Goal: Check status: Check status

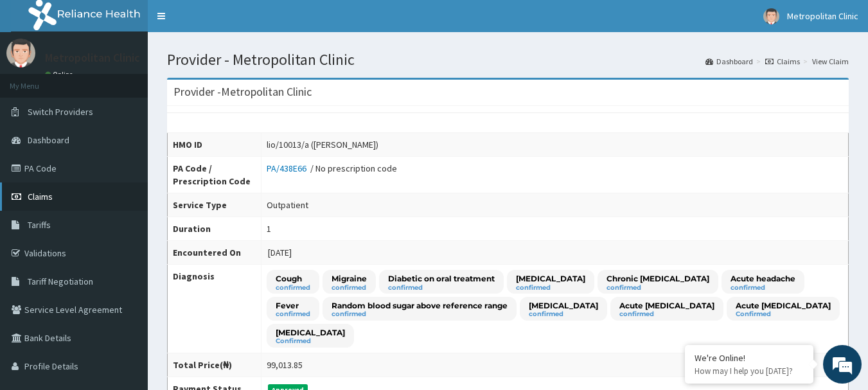
click at [43, 194] on span "Claims" at bounding box center [40, 197] width 25 height 12
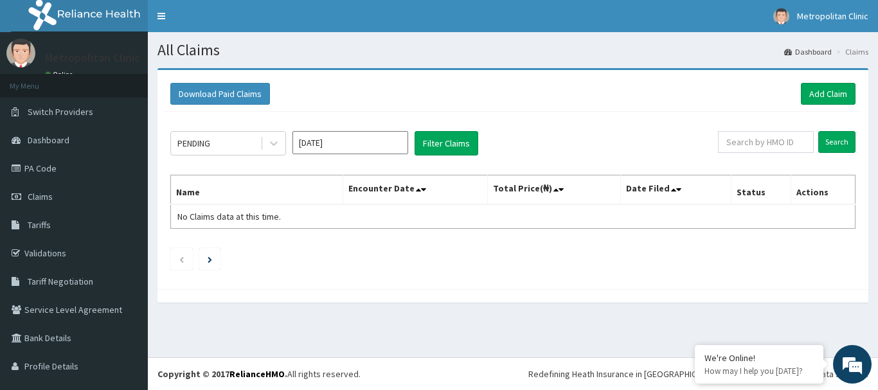
click at [337, 145] on input "[DATE]" at bounding box center [350, 142] width 116 height 23
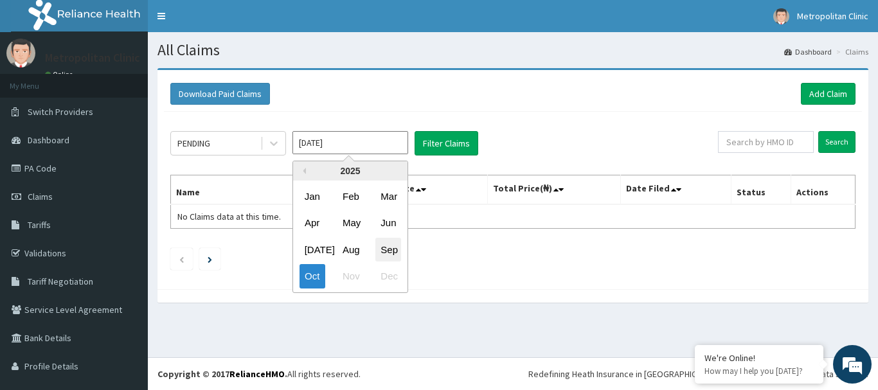
click at [387, 251] on div "Sep" at bounding box center [388, 250] width 26 height 24
type input "[DATE]"
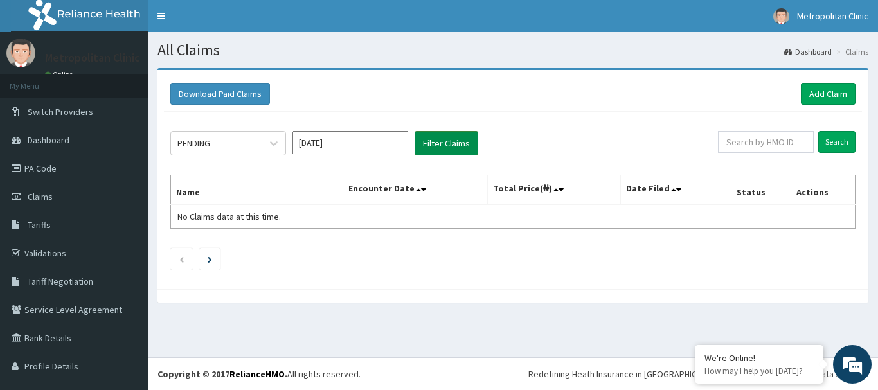
click at [456, 145] on button "Filter Claims" at bounding box center [446, 143] width 64 height 24
click at [278, 138] on icon at bounding box center [273, 143] width 13 height 13
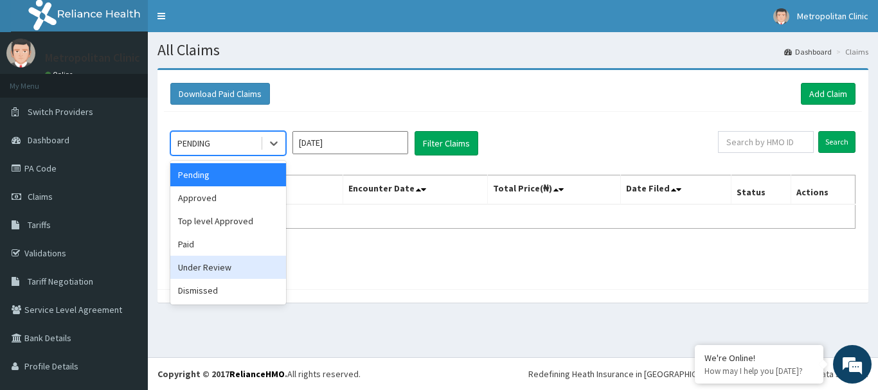
click at [240, 270] on div "Under Review" at bounding box center [228, 267] width 116 height 23
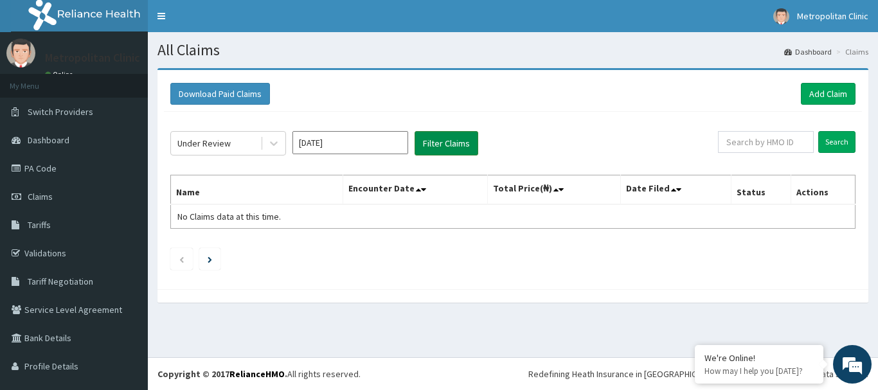
click at [464, 146] on button "Filter Claims" at bounding box center [446, 143] width 64 height 24
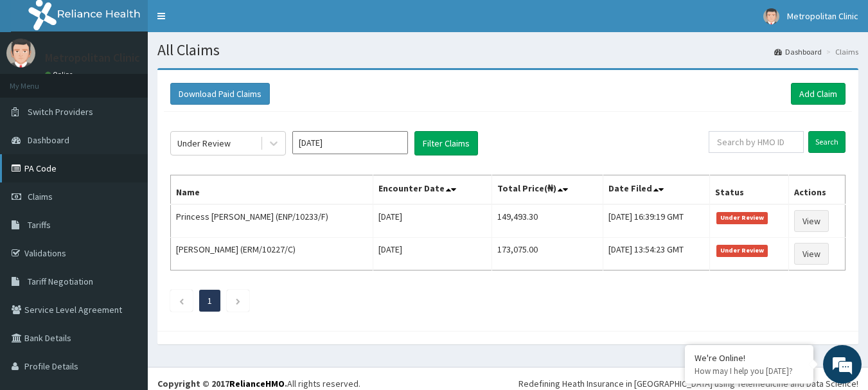
click at [44, 173] on link "PA Code" at bounding box center [74, 168] width 148 height 28
